Goal: Transaction & Acquisition: Purchase product/service

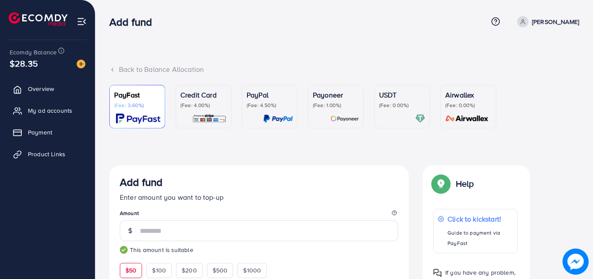
scroll to position [146, 0]
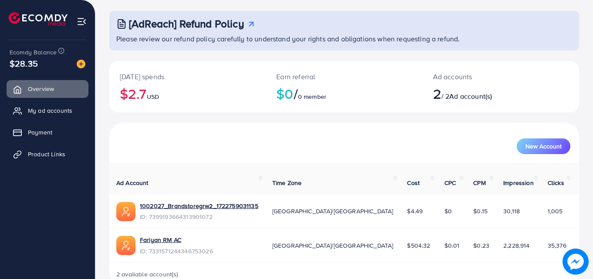
scroll to position [55, 0]
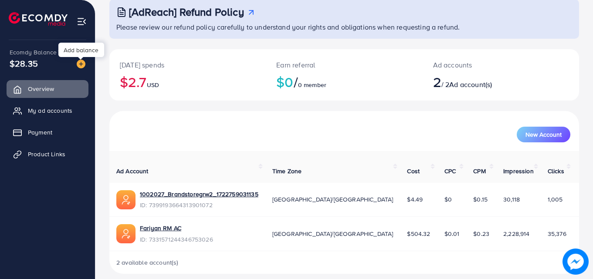
click at [77, 65] on img at bounding box center [81, 64] width 9 height 9
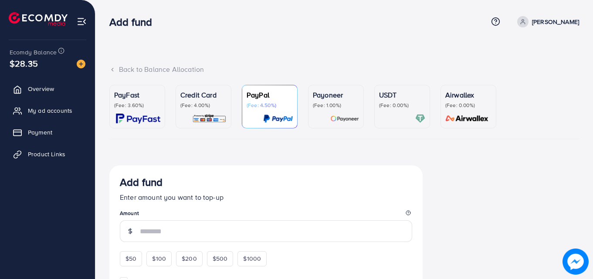
click at [126, 117] on img at bounding box center [138, 119] width 44 height 10
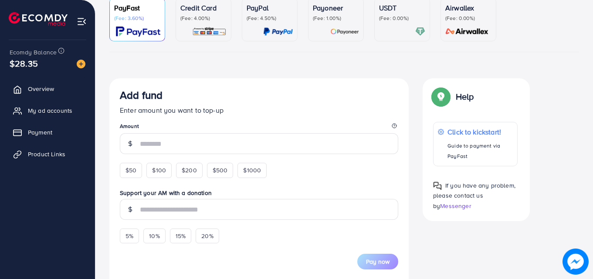
scroll to position [91, 0]
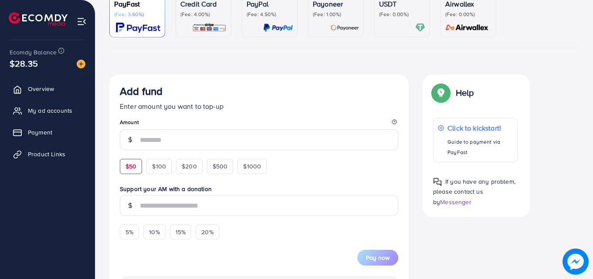
click at [128, 170] on span "$50" at bounding box center [130, 166] width 11 height 9
type input "**"
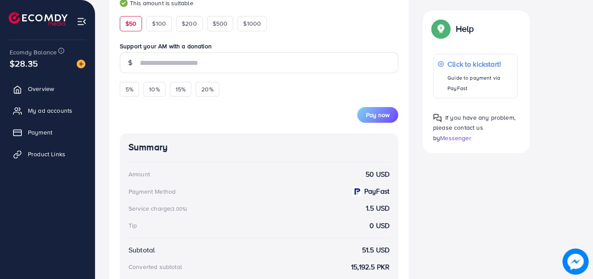
scroll to position [242, 0]
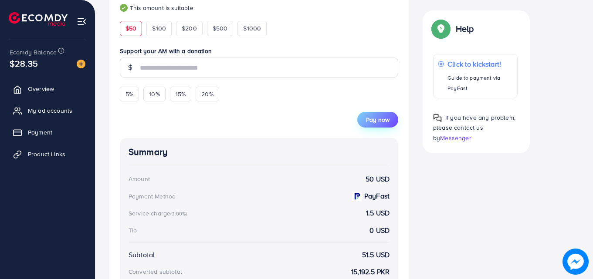
click at [369, 124] on span "Pay now" at bounding box center [378, 119] width 24 height 9
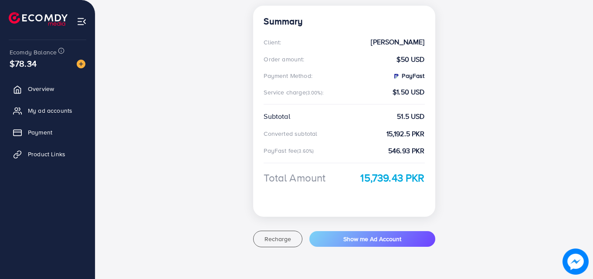
scroll to position [171, 0]
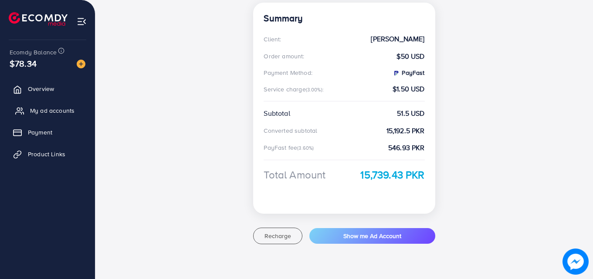
click at [36, 107] on span "My ad accounts" at bounding box center [52, 110] width 44 height 9
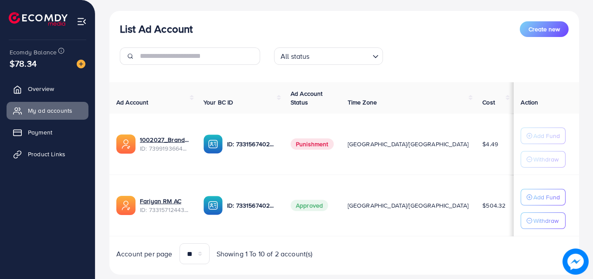
scroll to position [95, 0]
